Goal: Find contact information: Find contact information

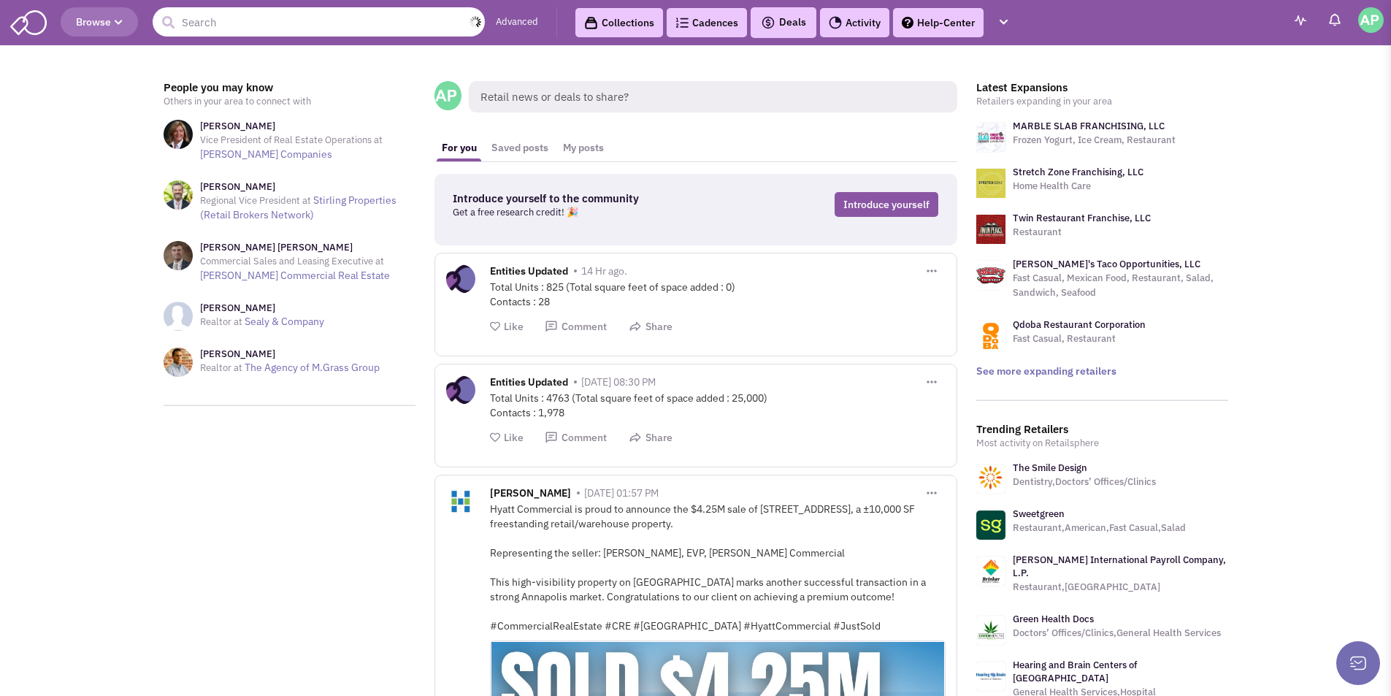
click at [291, 28] on input "text" at bounding box center [319, 21] width 332 height 29
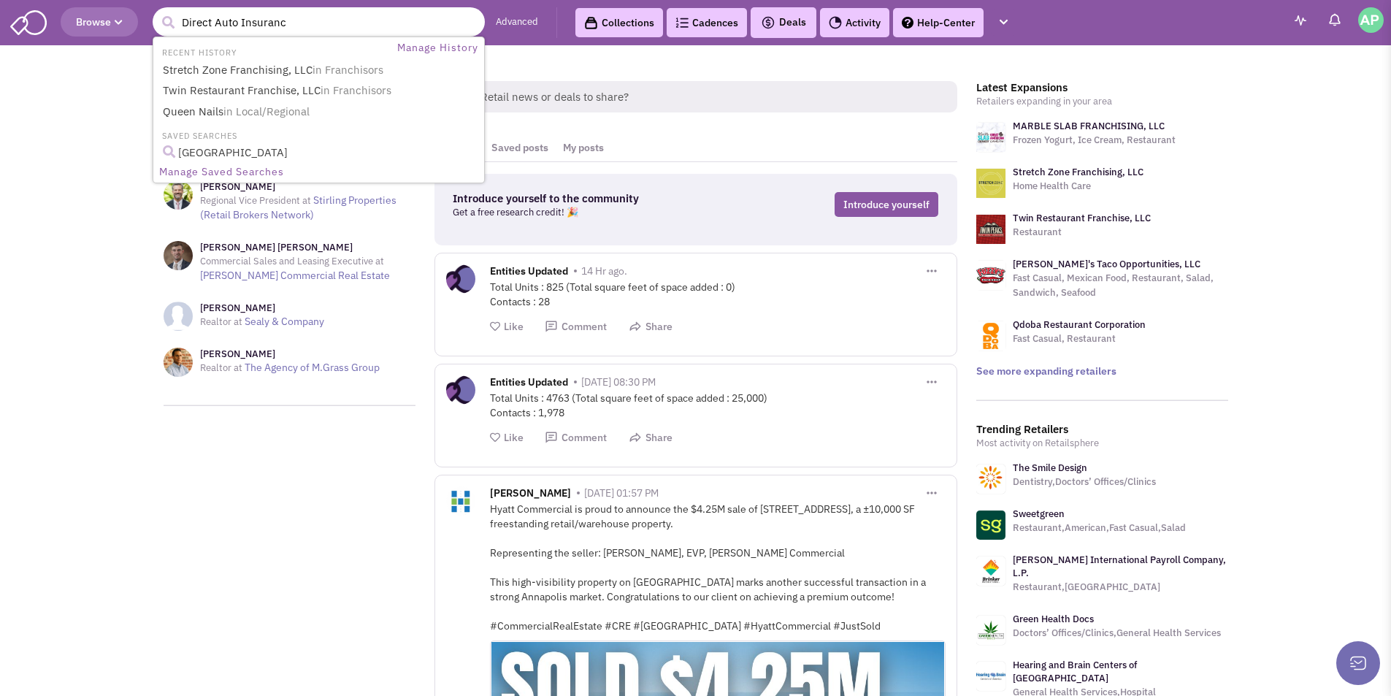
type input "Direct Auto Insurance"
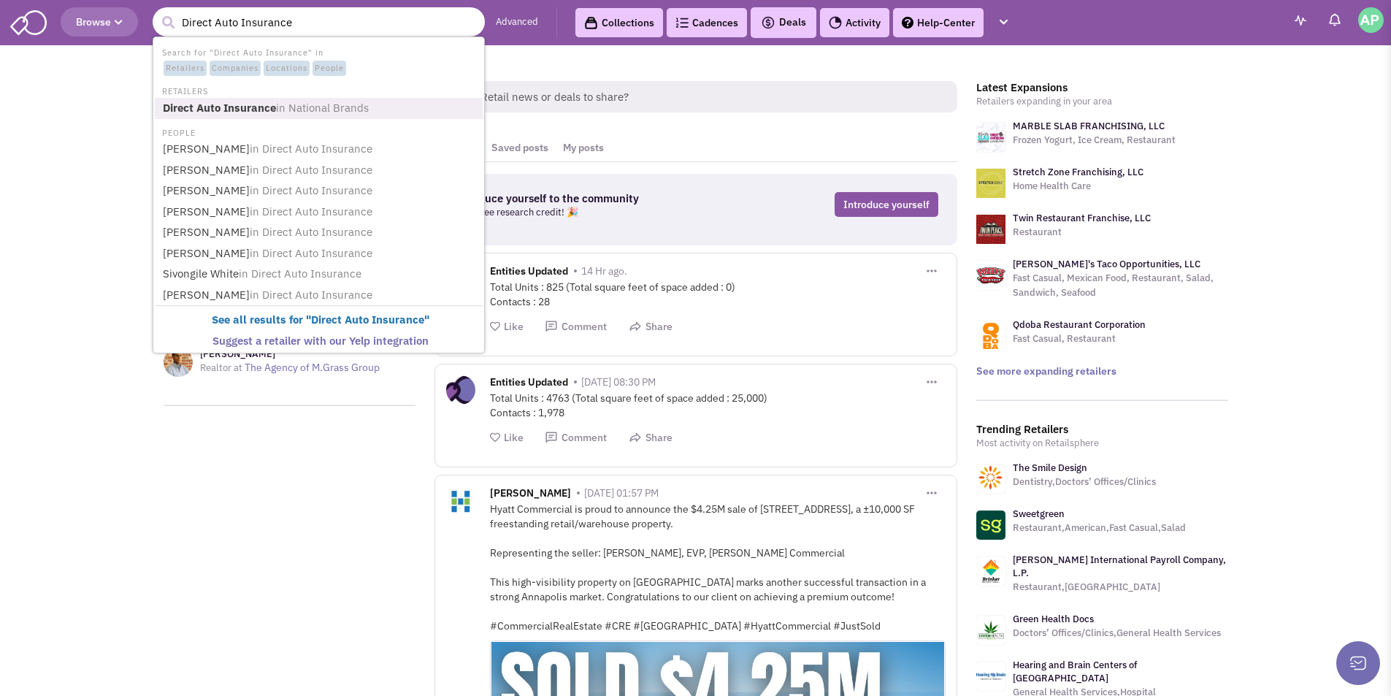
click at [242, 109] on b "Direct Auto Insurance" at bounding box center [219, 108] width 113 height 14
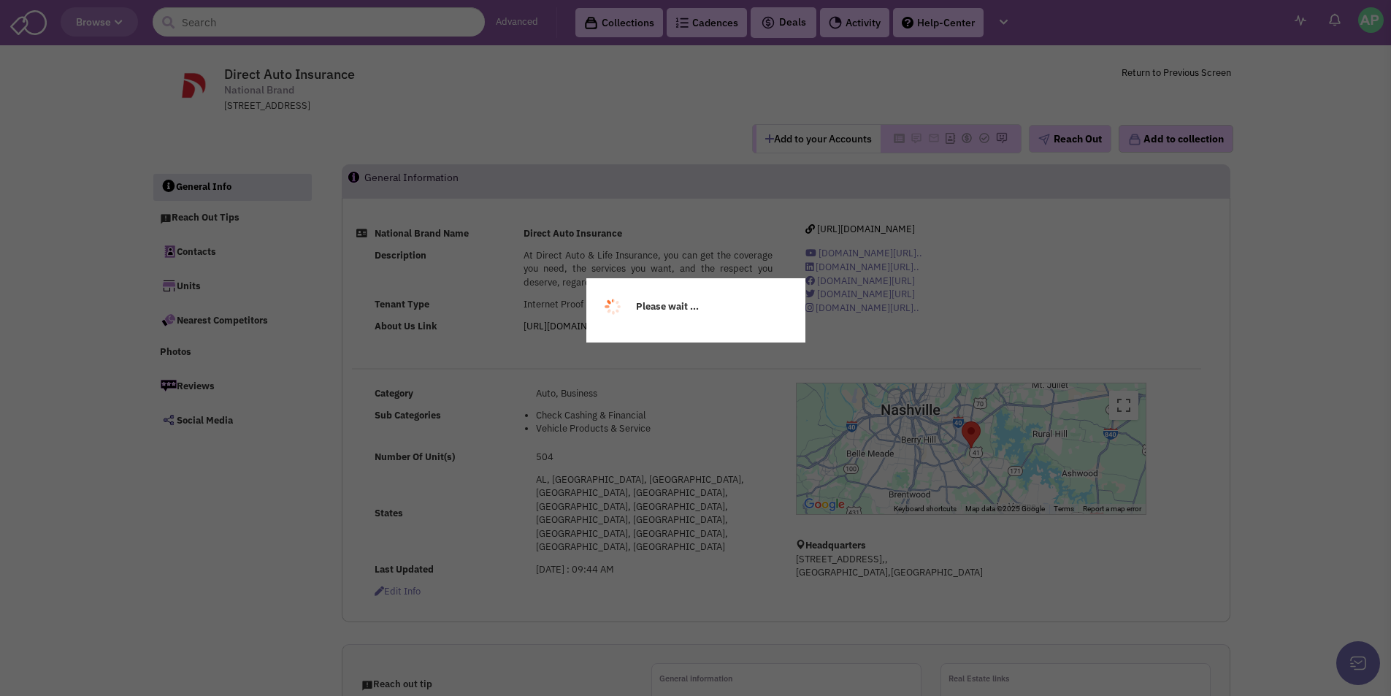
select select
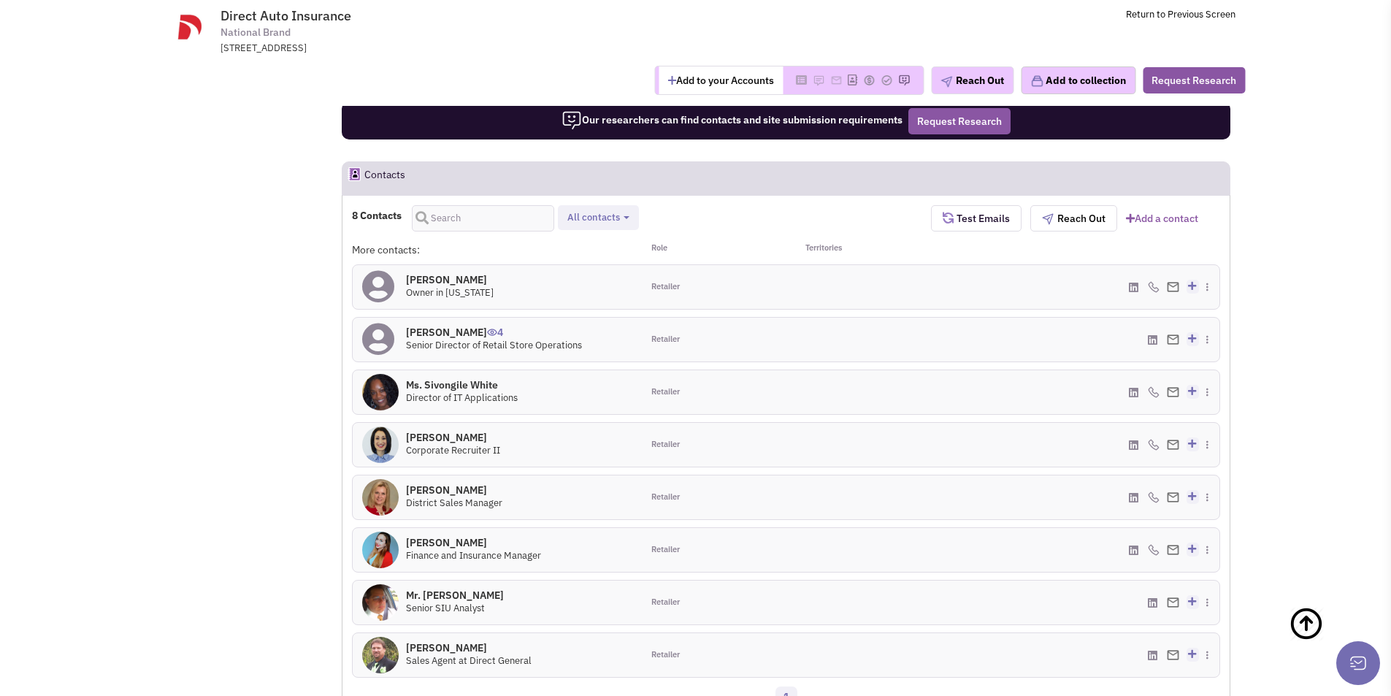
scroll to position [762, 0]
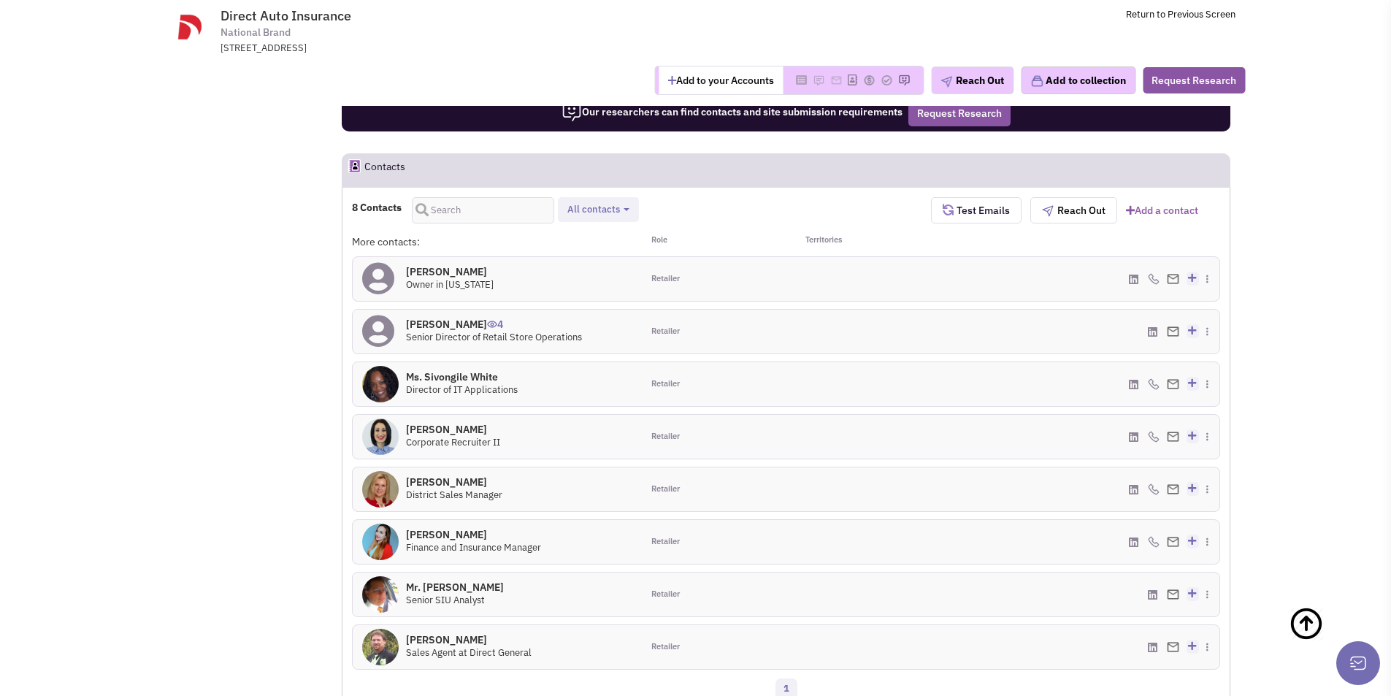
click at [1132, 484] on icon at bounding box center [1133, 489] width 9 height 11
click at [1133, 274] on icon at bounding box center [1133, 279] width 9 height 11
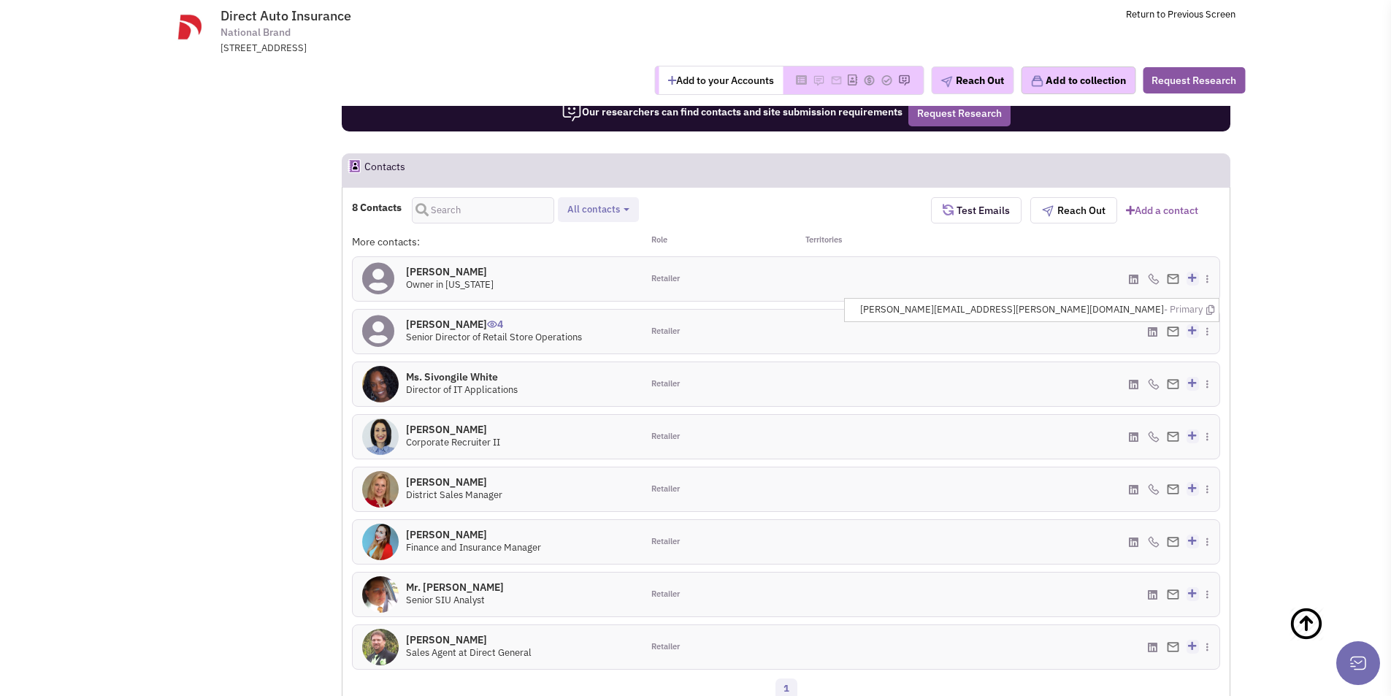
drag, startPoint x: 1163, startPoint y: 266, endPoint x: 1036, endPoint y: 266, distance: 126.3
click at [1036, 309] on div "Jeffrey Archer 4 Senior Director of Retail Store Operations Retailer" at bounding box center [786, 331] width 868 height 45
copy div "jeffrey.archer@ngic.com"
click at [537, 40] on span "Direct Auto Insurance National Brand 1281 Murfreesboro Road,, Nashville, TN, 37…" at bounding box center [419, 31] width 366 height 47
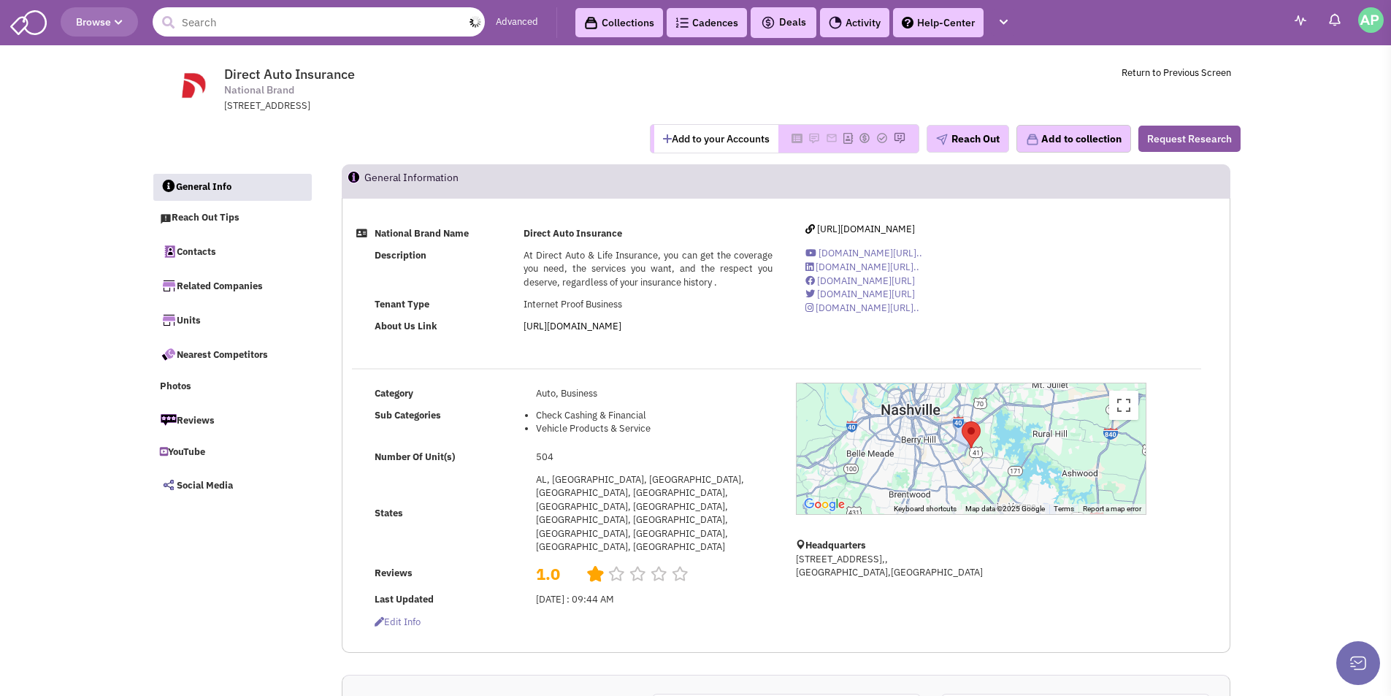
click at [250, 30] on input "text" at bounding box center [319, 21] width 332 height 29
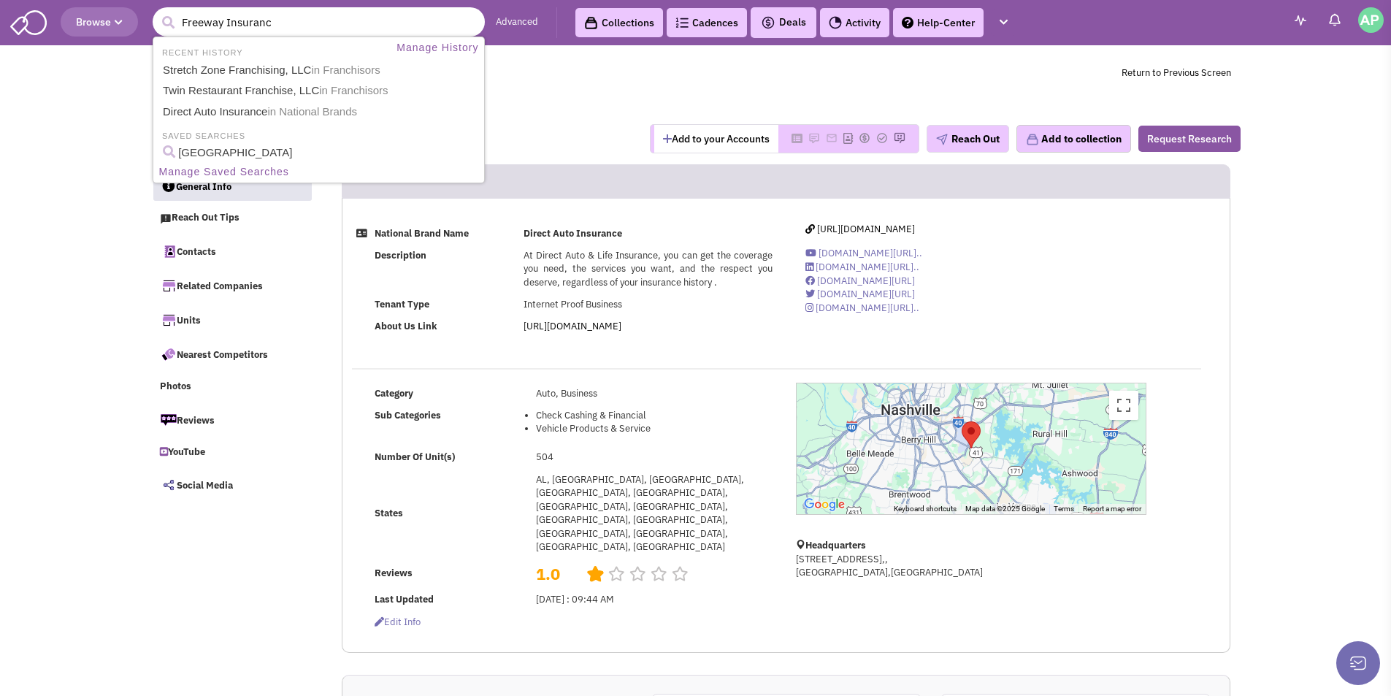
type input "Freeway Insurance"
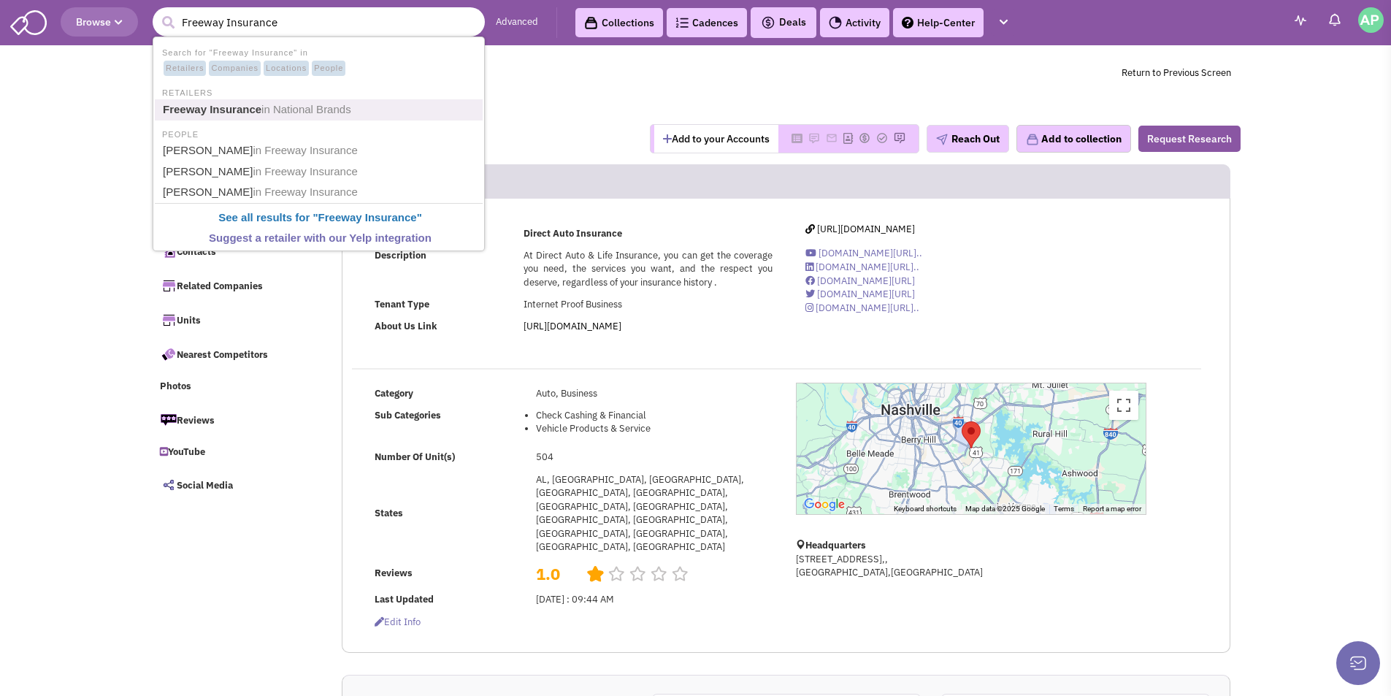
click at [262, 107] on span "in National Brands" at bounding box center [306, 109] width 90 height 12
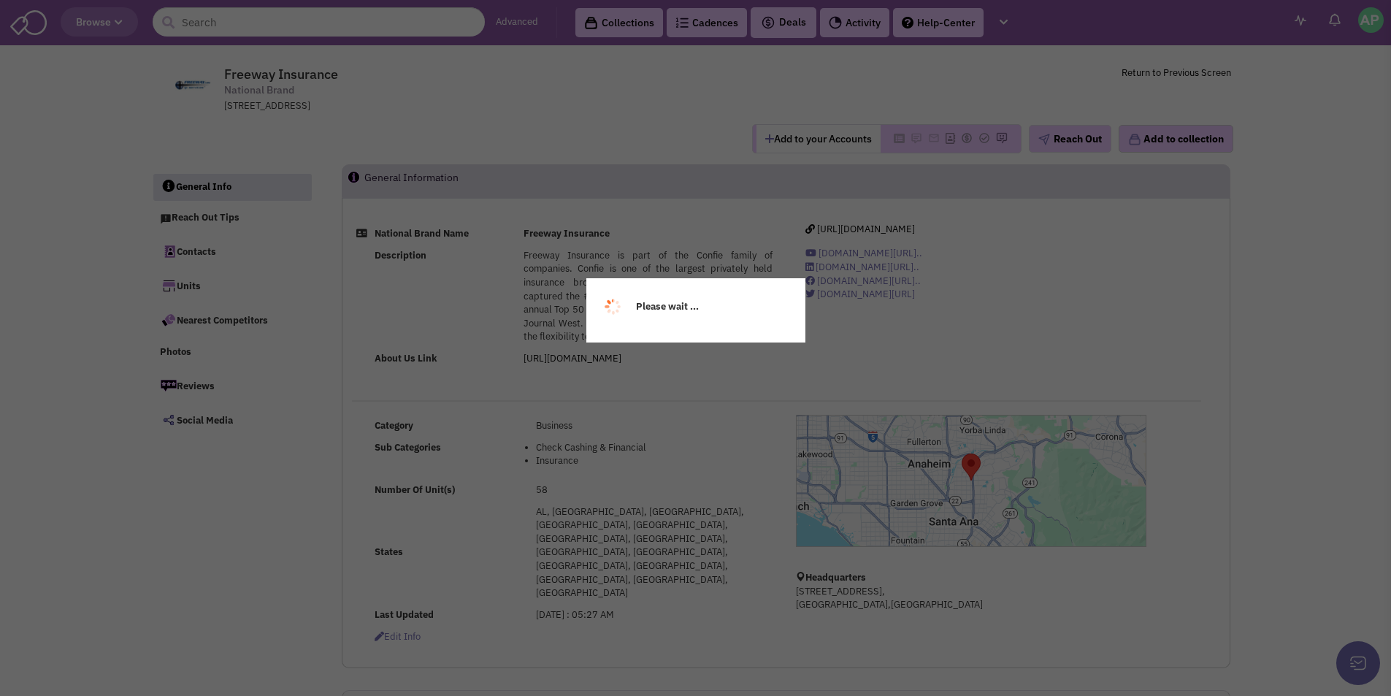
select select
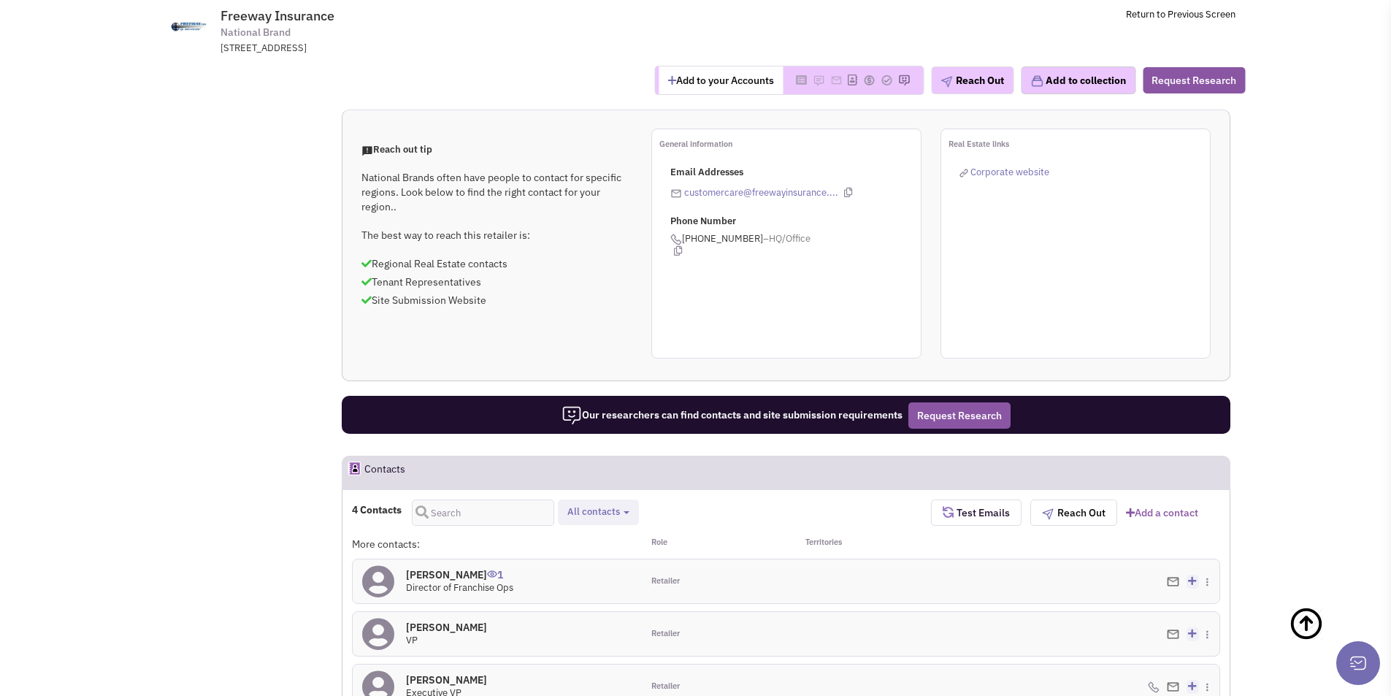
scroll to position [610, 0]
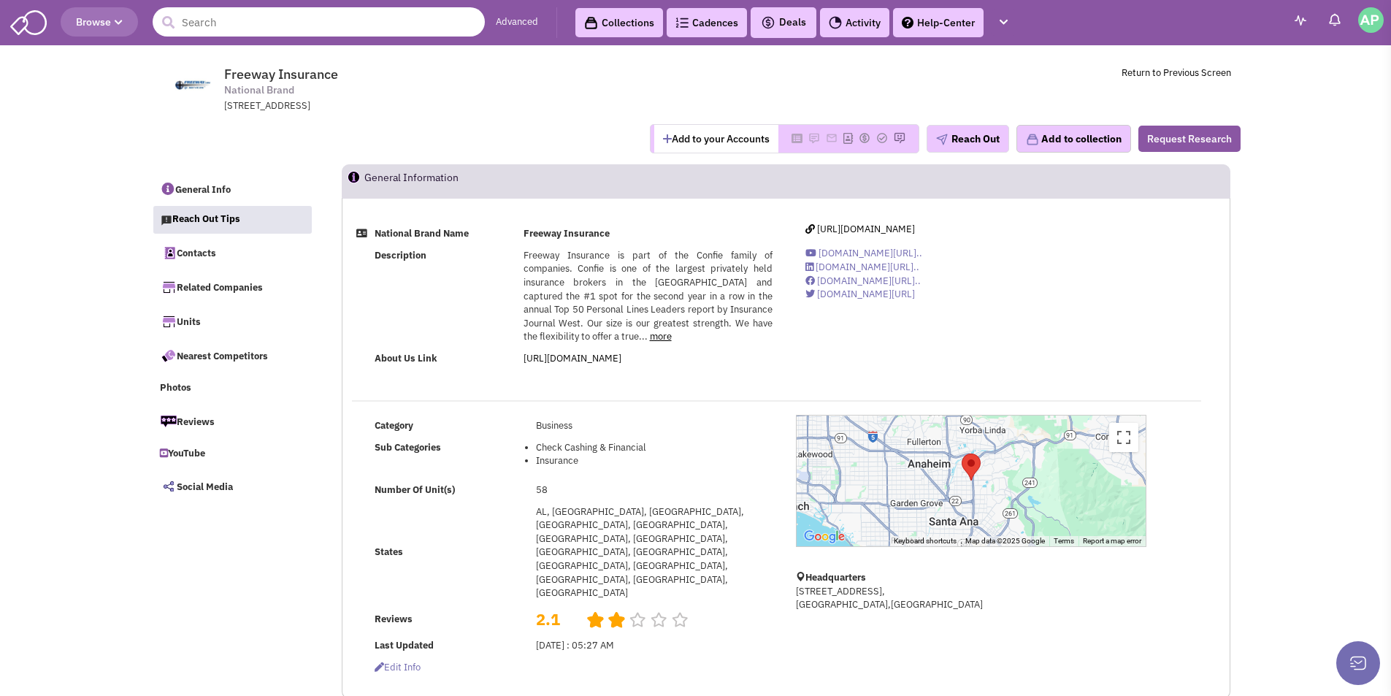
click at [291, 9] on input "text" at bounding box center [319, 21] width 332 height 29
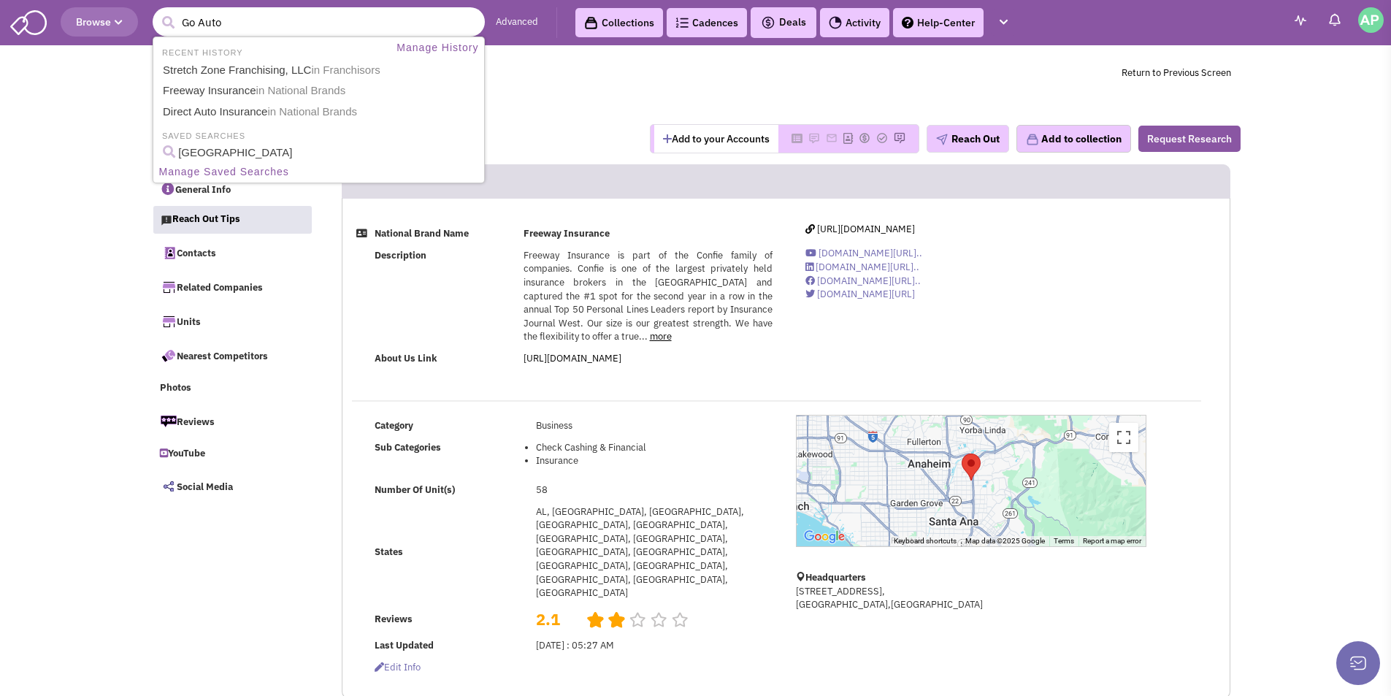
type input "Go Auto"
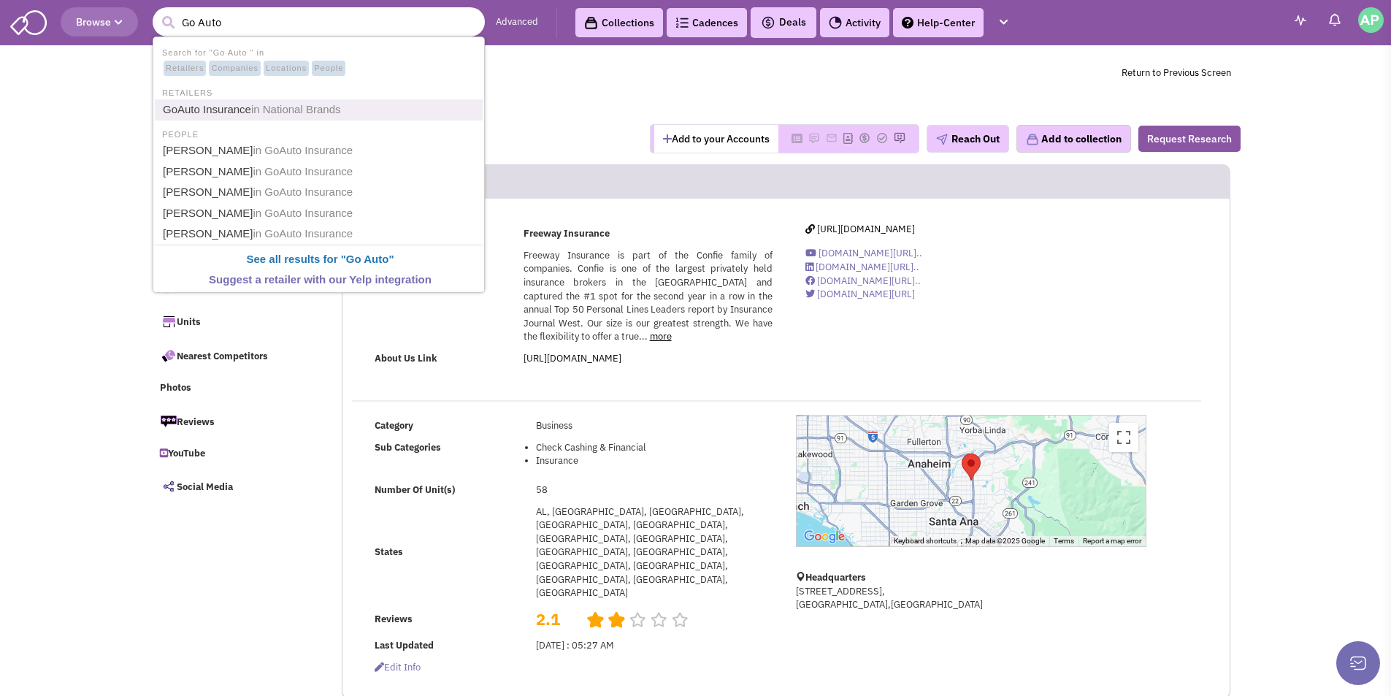
click at [192, 107] on link "GoAuto Insurance in National Brands" at bounding box center [319, 110] width 323 height 20
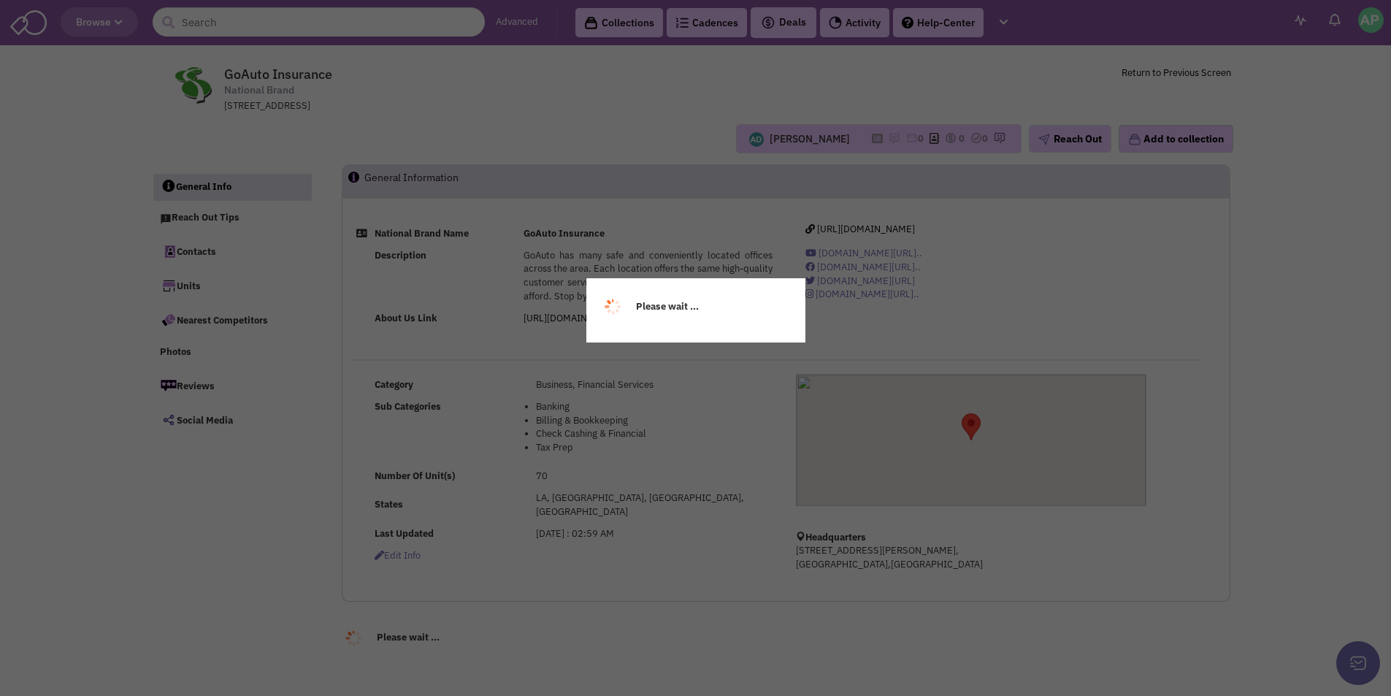
select select
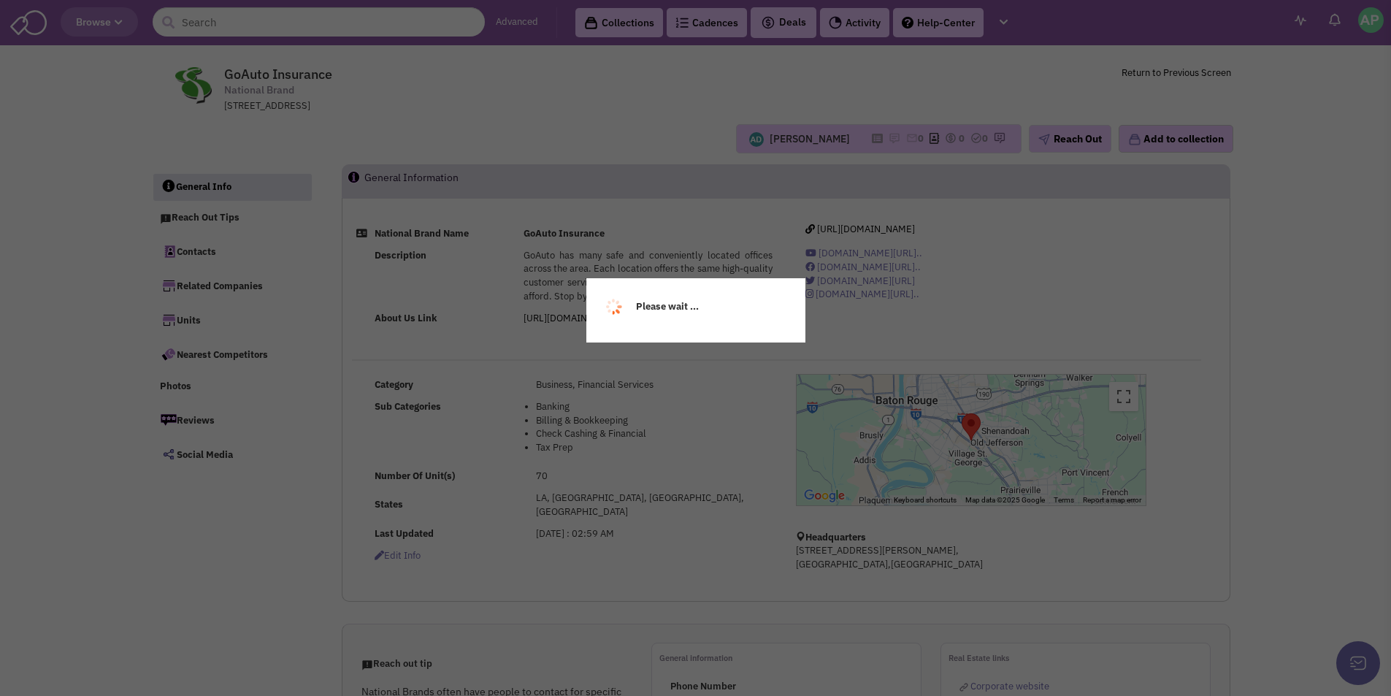
select select
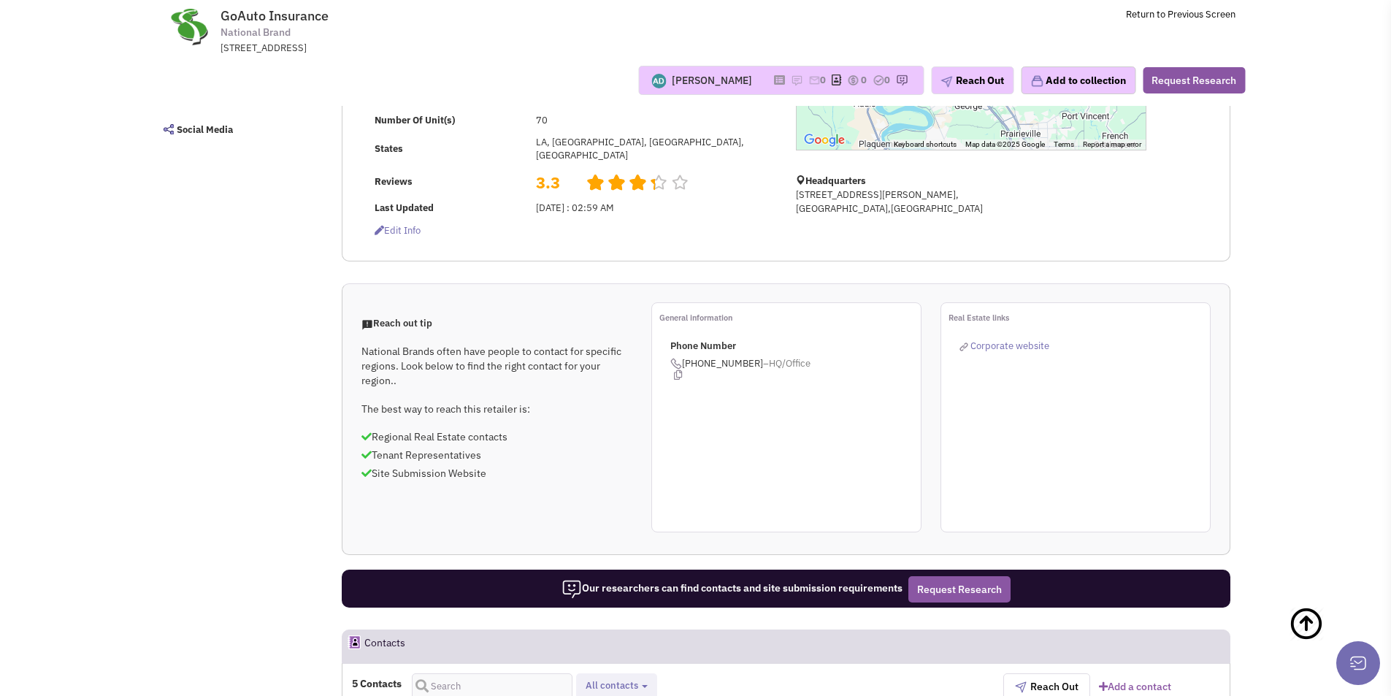
scroll to position [345, 0]
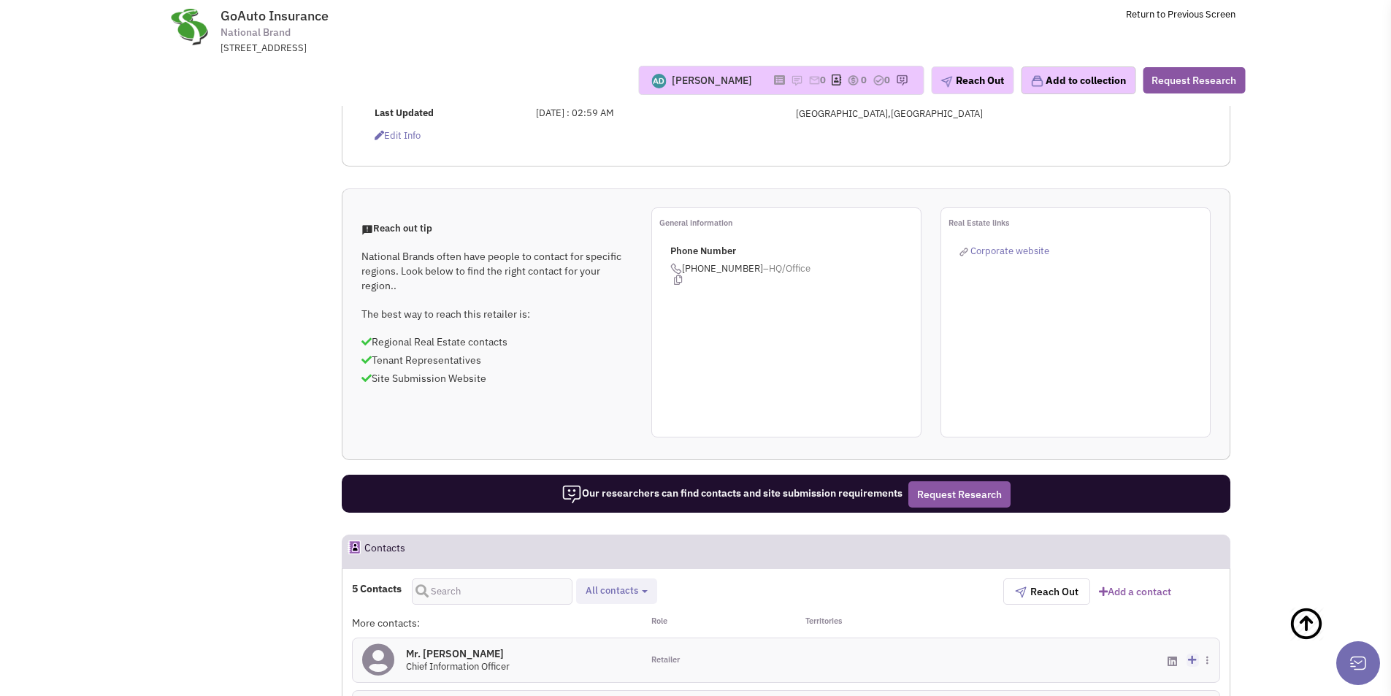
click at [1013, 245] on span "Corporate website" at bounding box center [1009, 251] width 79 height 12
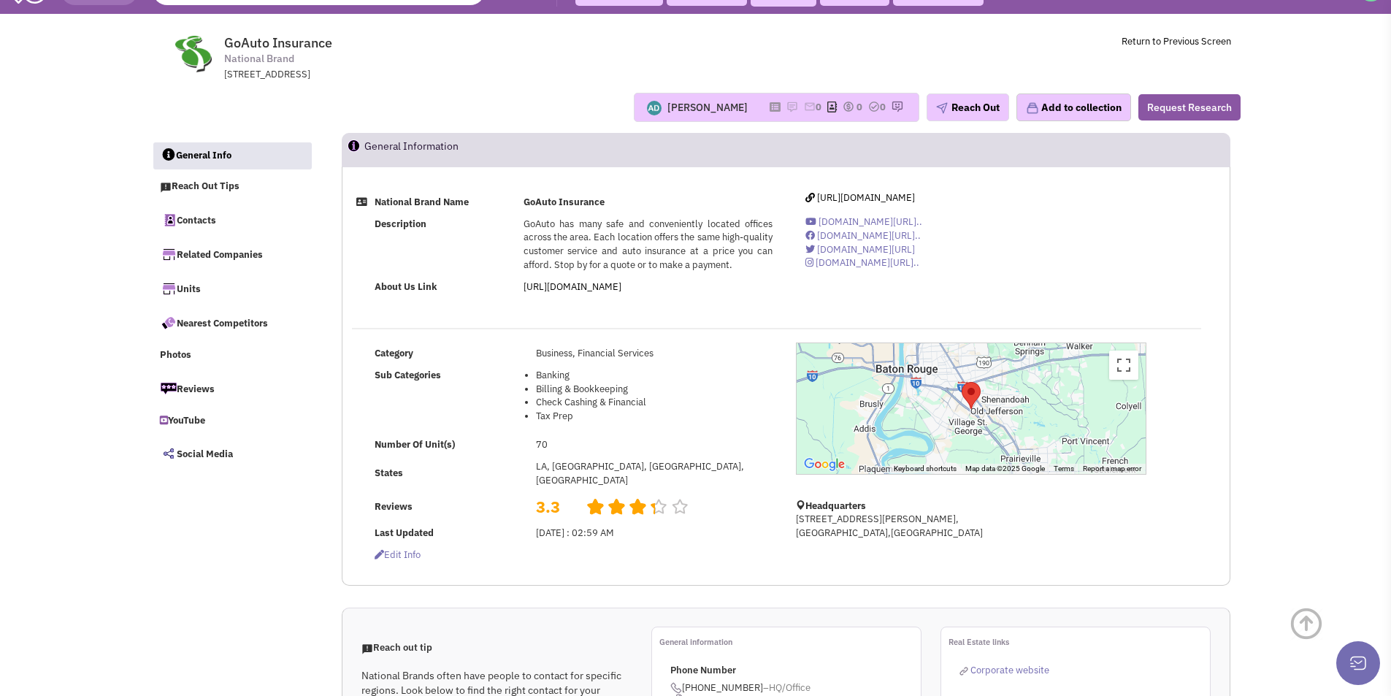
scroll to position [0, 0]
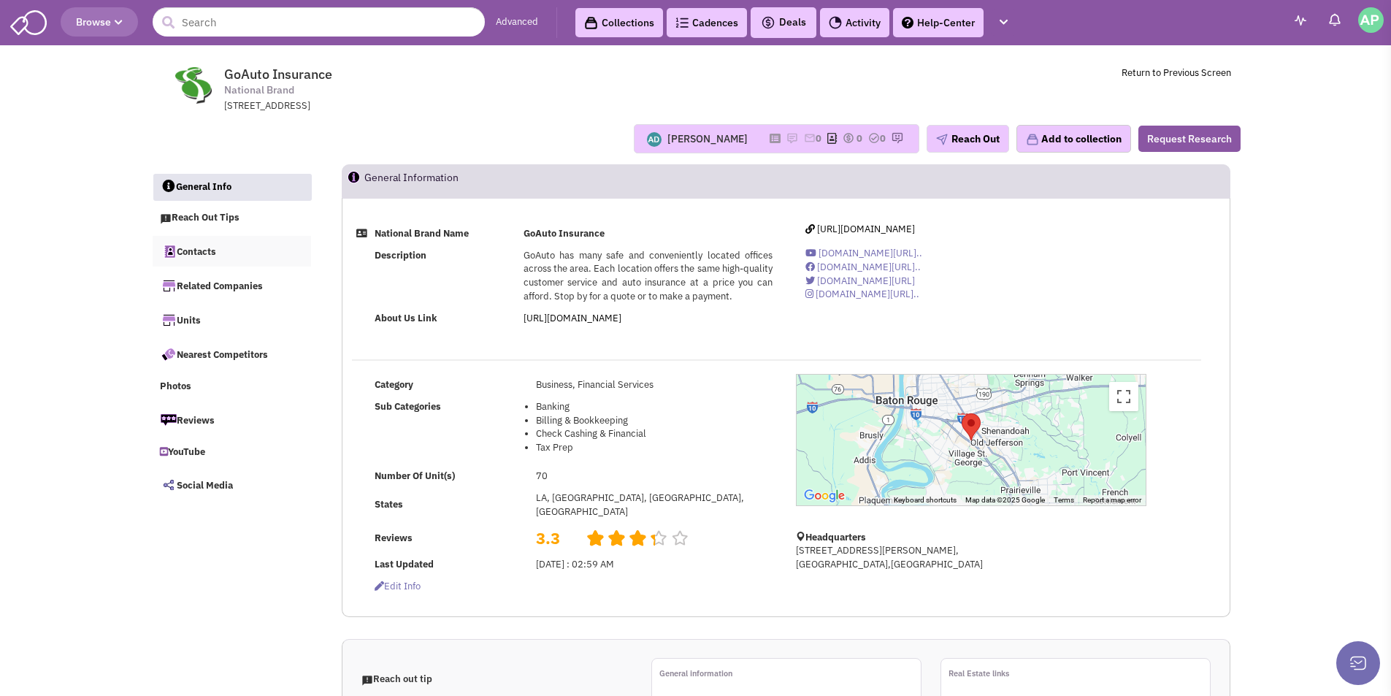
click at [218, 249] on link "Contacts" at bounding box center [232, 251] width 159 height 31
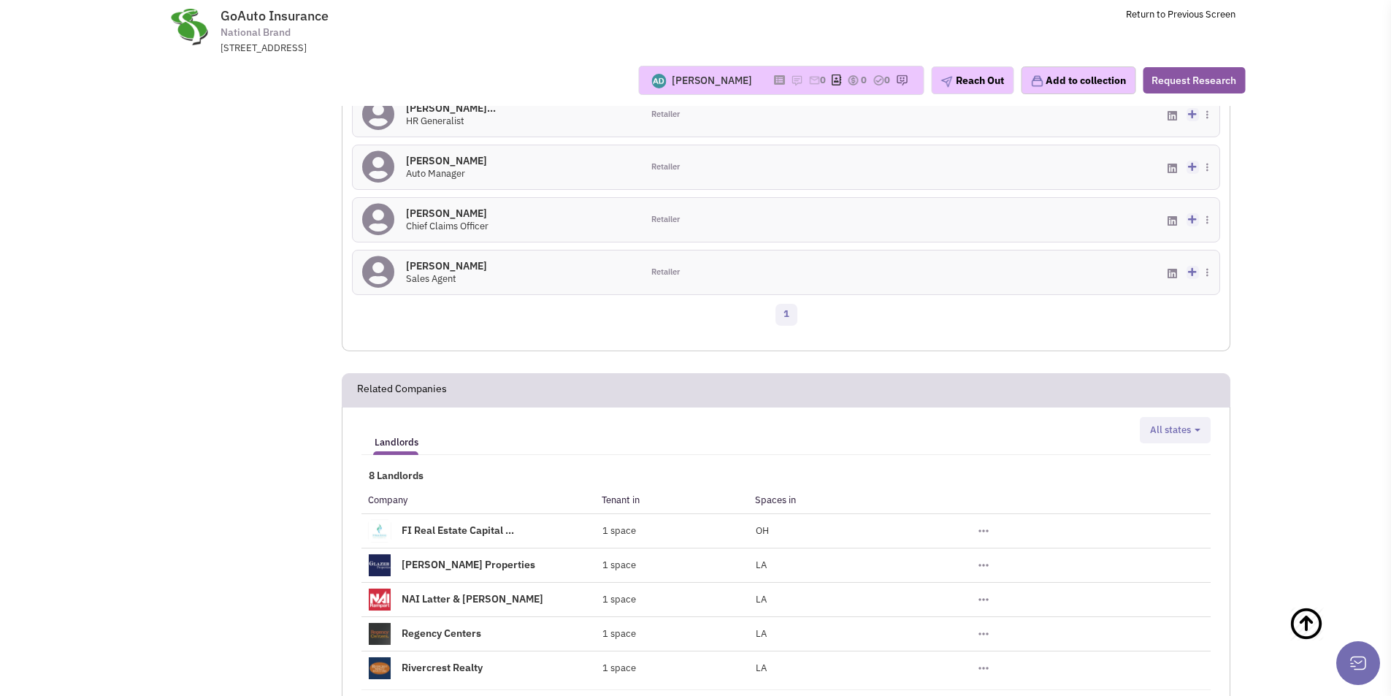
scroll to position [865, 0]
